Goal: Find specific page/section: Find specific page/section

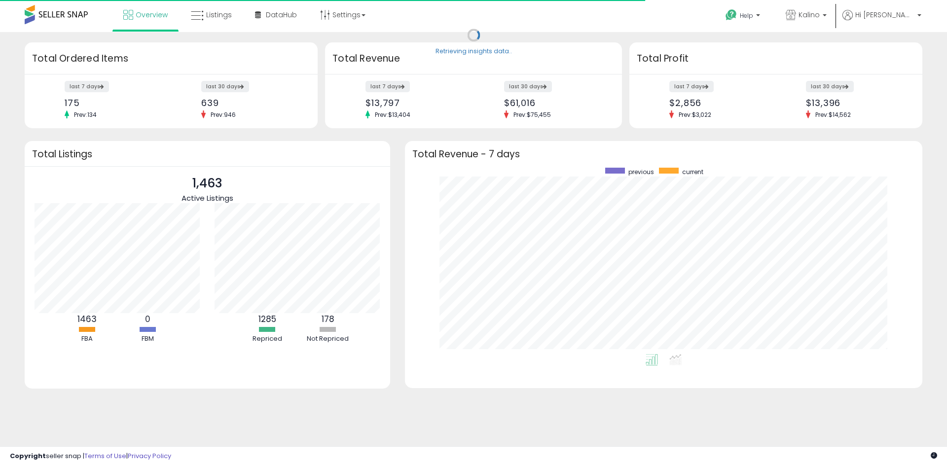
scroll to position [186, 497]
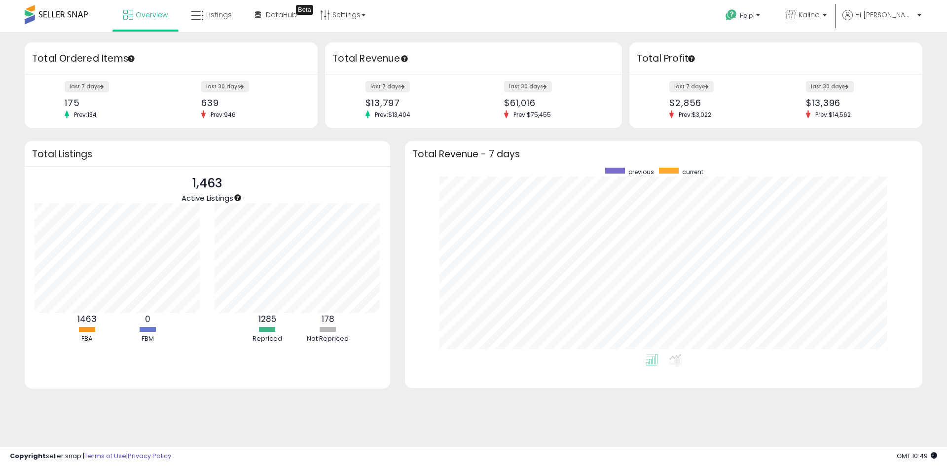
click at [0, 465] on nordpass-portal at bounding box center [0, 466] width 0 height 0
click at [212, 17] on span "Listings" at bounding box center [219, 15] width 26 height 10
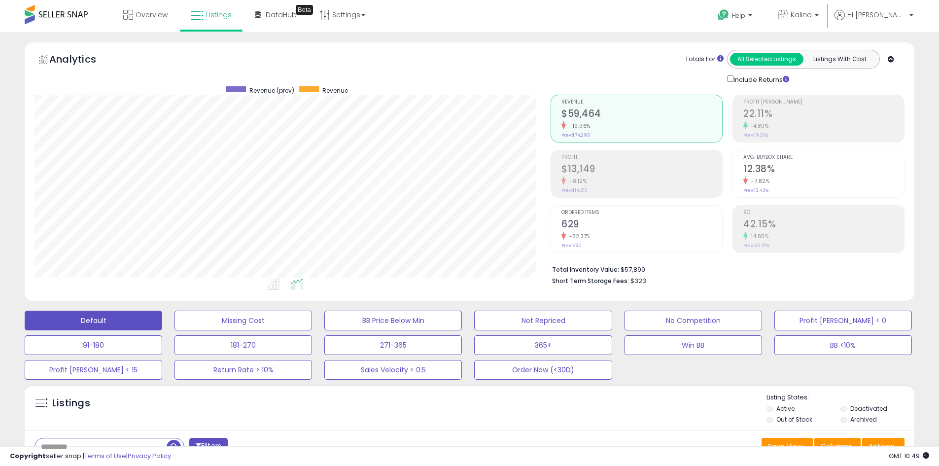
scroll to position [202, 516]
click at [819, 14] on p "Kalino" at bounding box center [798, 16] width 41 height 12
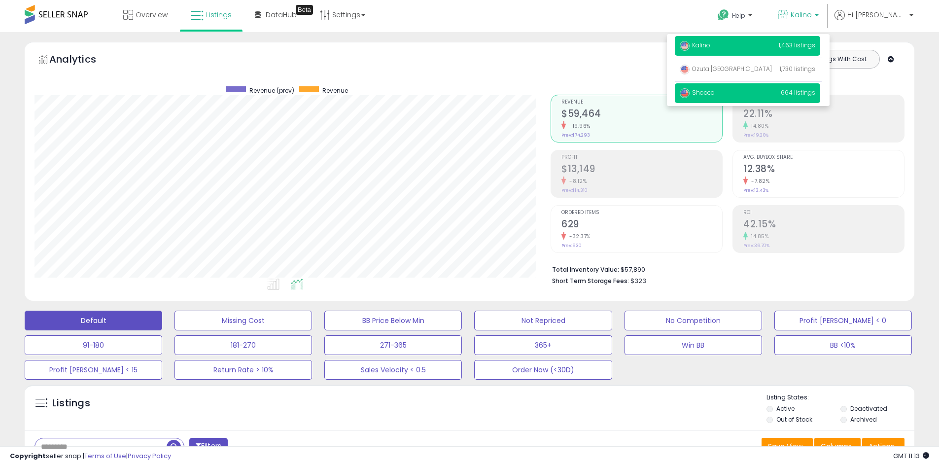
click at [715, 88] on span "Shocca" at bounding box center [697, 92] width 35 height 8
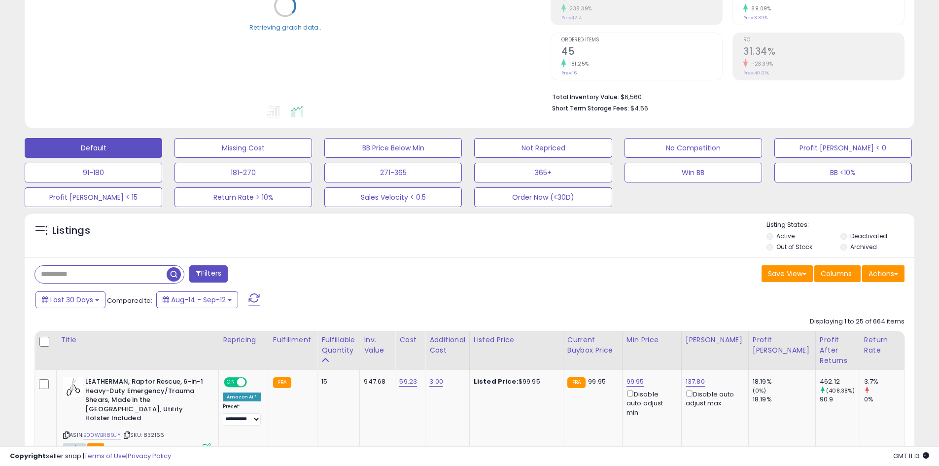
scroll to position [175, 0]
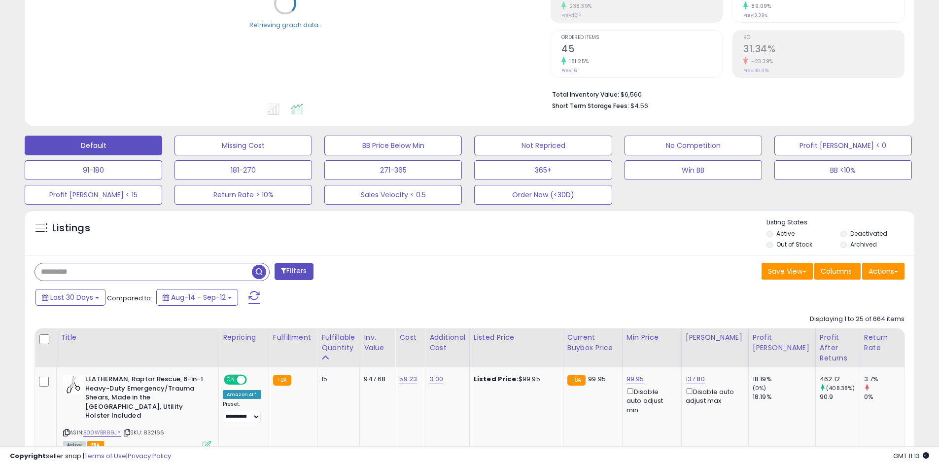
click at [97, 265] on input "text" at bounding box center [143, 271] width 217 height 17
paste input "**********"
type input "**********"
click at [261, 275] on span "button" at bounding box center [259, 272] width 14 height 14
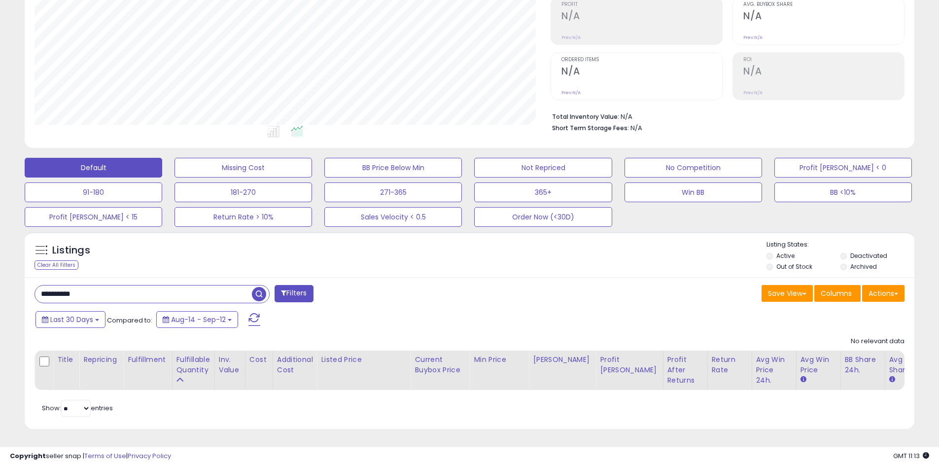
drag, startPoint x: 108, startPoint y: 280, endPoint x: 0, endPoint y: 281, distance: 108.5
click at [0, 281] on div "**********" at bounding box center [469, 172] width 939 height 587
click at [258, 289] on span "button" at bounding box center [259, 294] width 14 height 14
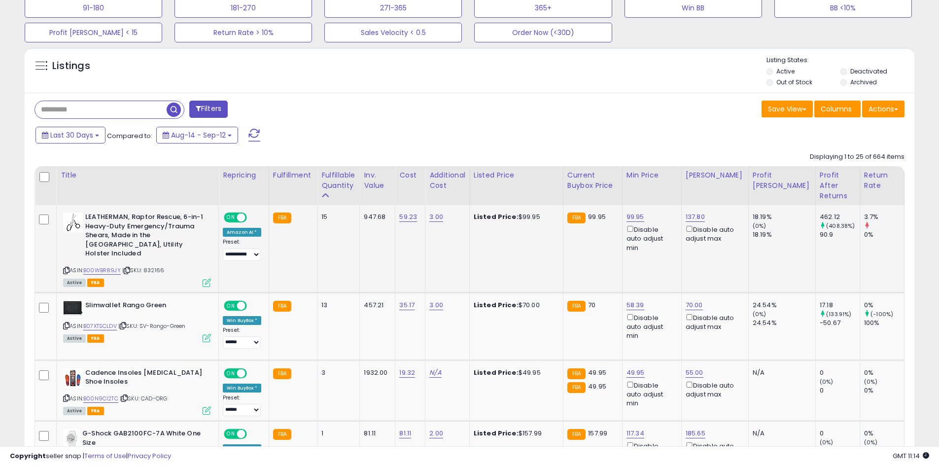
scroll to position [366, 0]
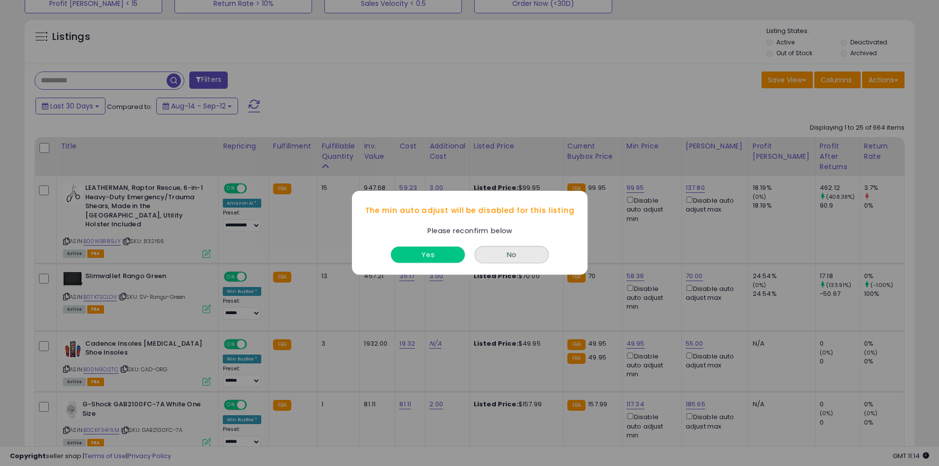
click at [444, 254] on button "Yes" at bounding box center [428, 255] width 74 height 16
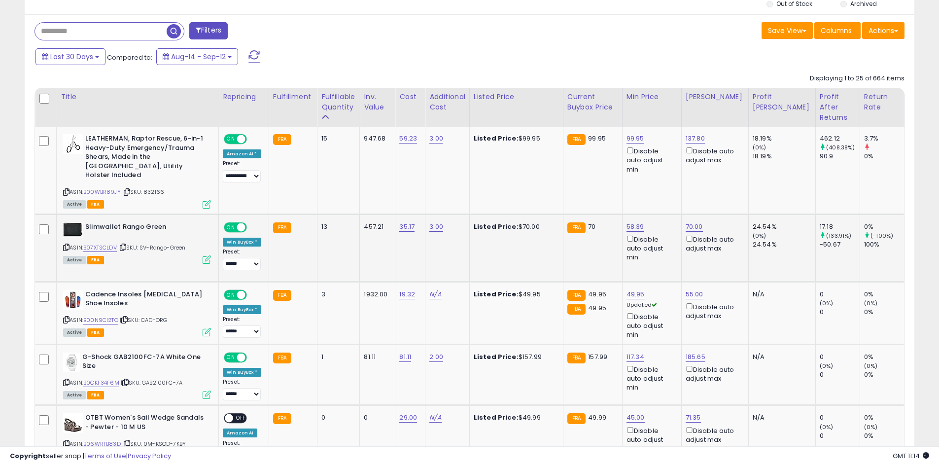
scroll to position [416, 0]
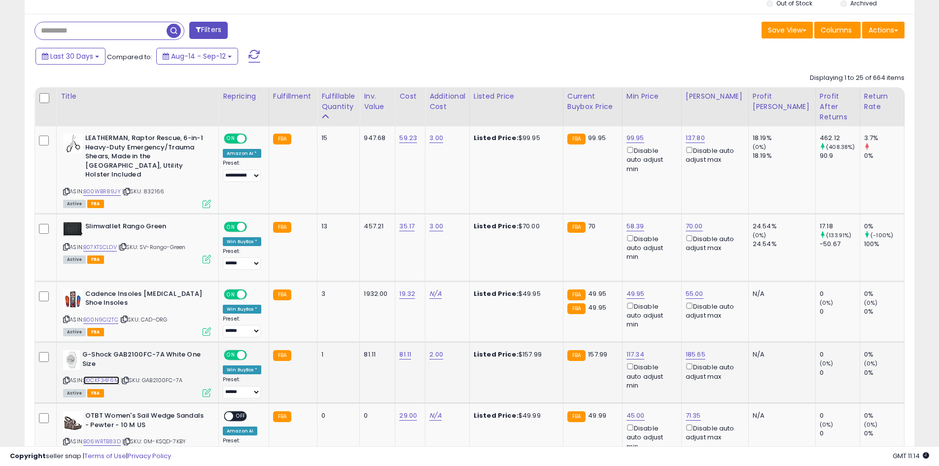
click at [109, 376] on link "B0CKF34F6M" at bounding box center [101, 380] width 36 height 8
